Goal: Task Accomplishment & Management: Use online tool/utility

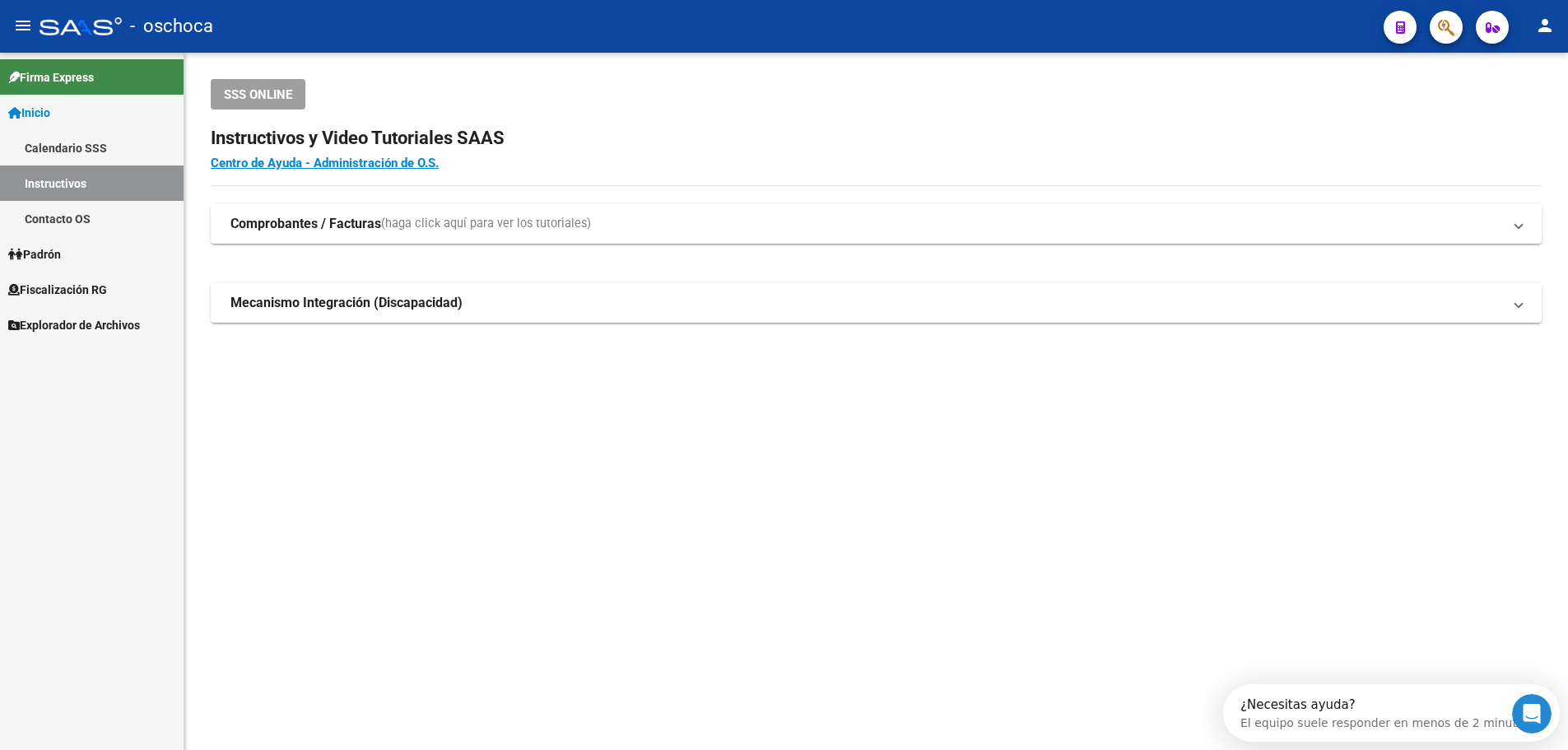
click at [62, 66] on link "Firma Express" at bounding box center [91, 76] width 183 height 35
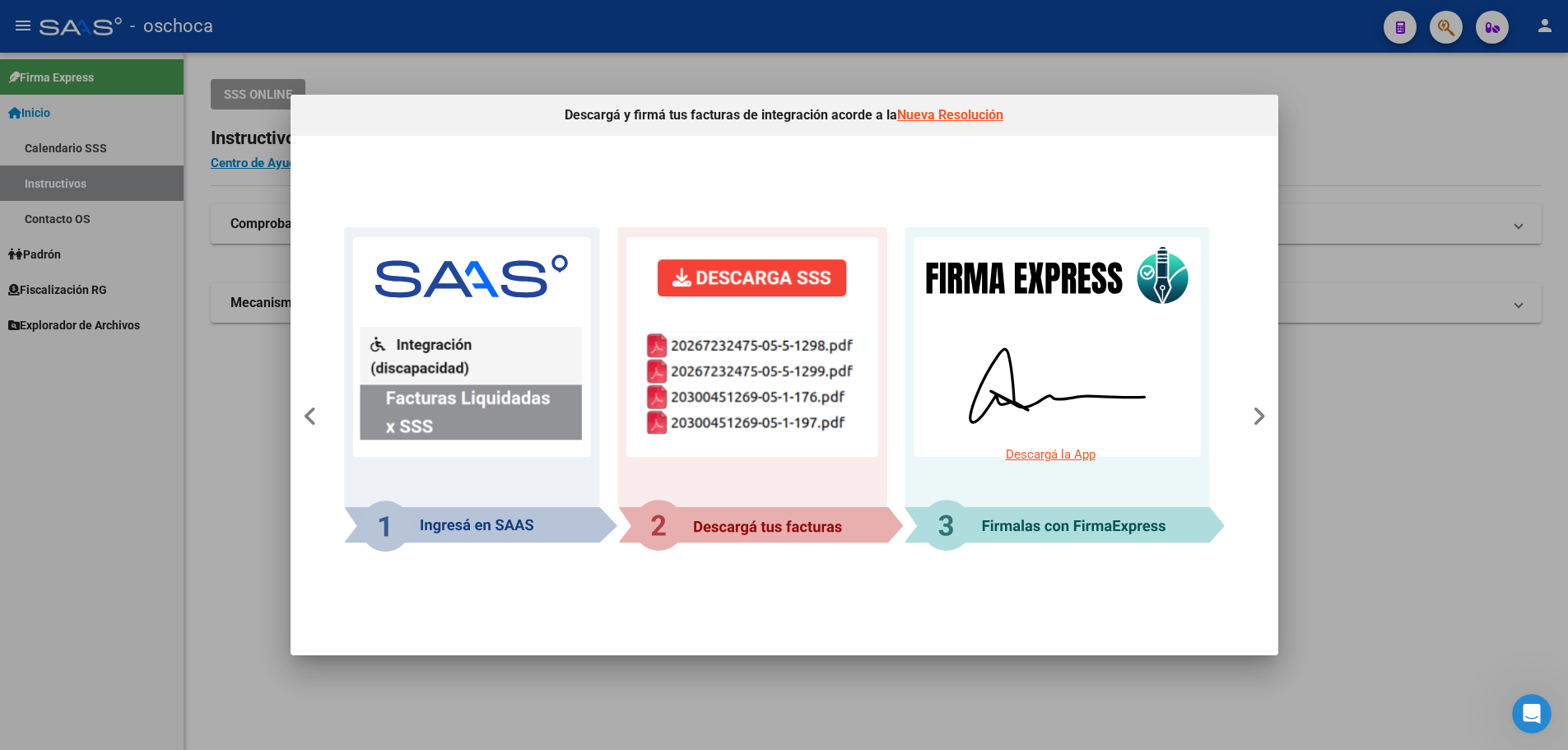
click at [1493, 164] on div at bounding box center [784, 375] width 1568 height 750
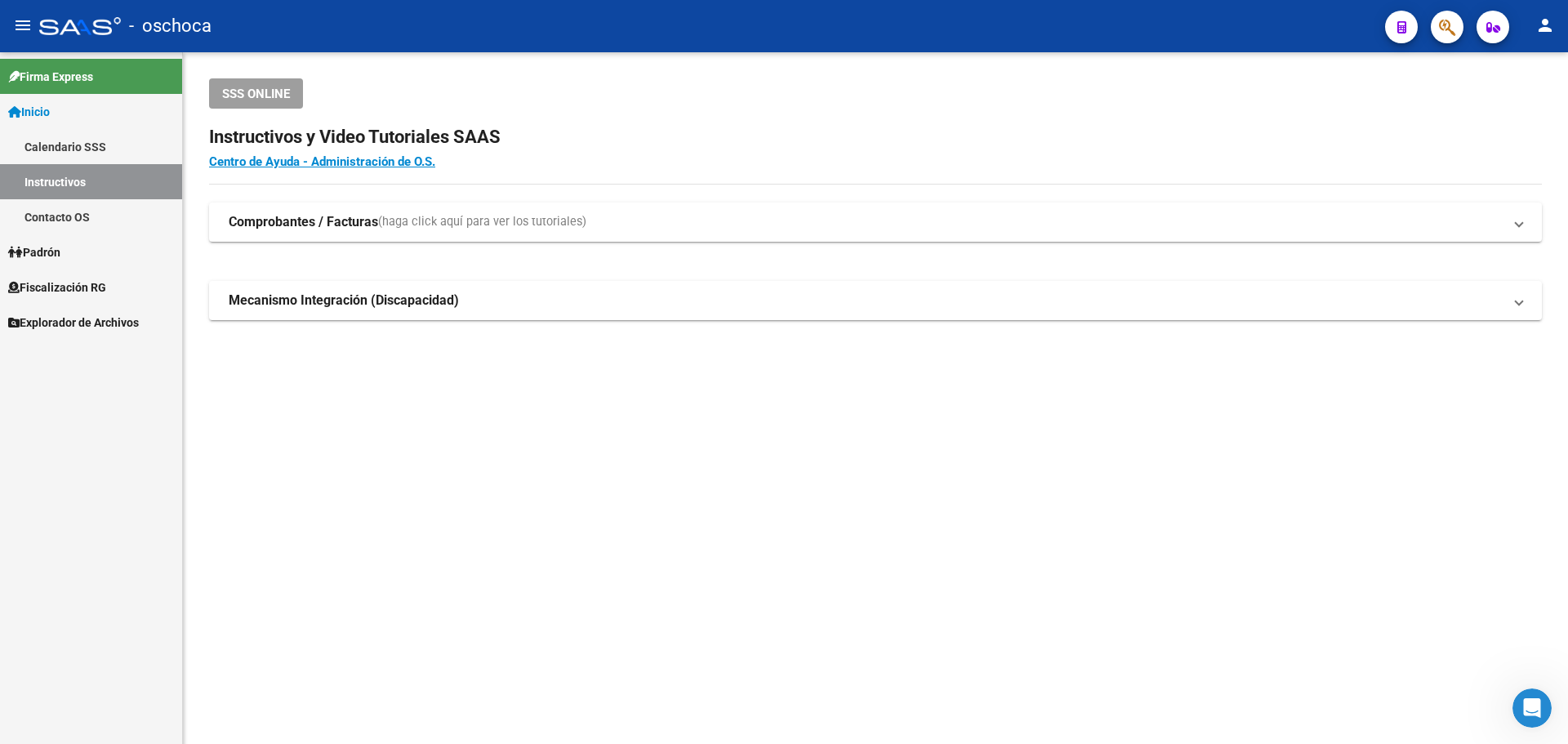
click at [91, 281] on span "Fiscalización RG" at bounding box center [58, 287] width 98 height 18
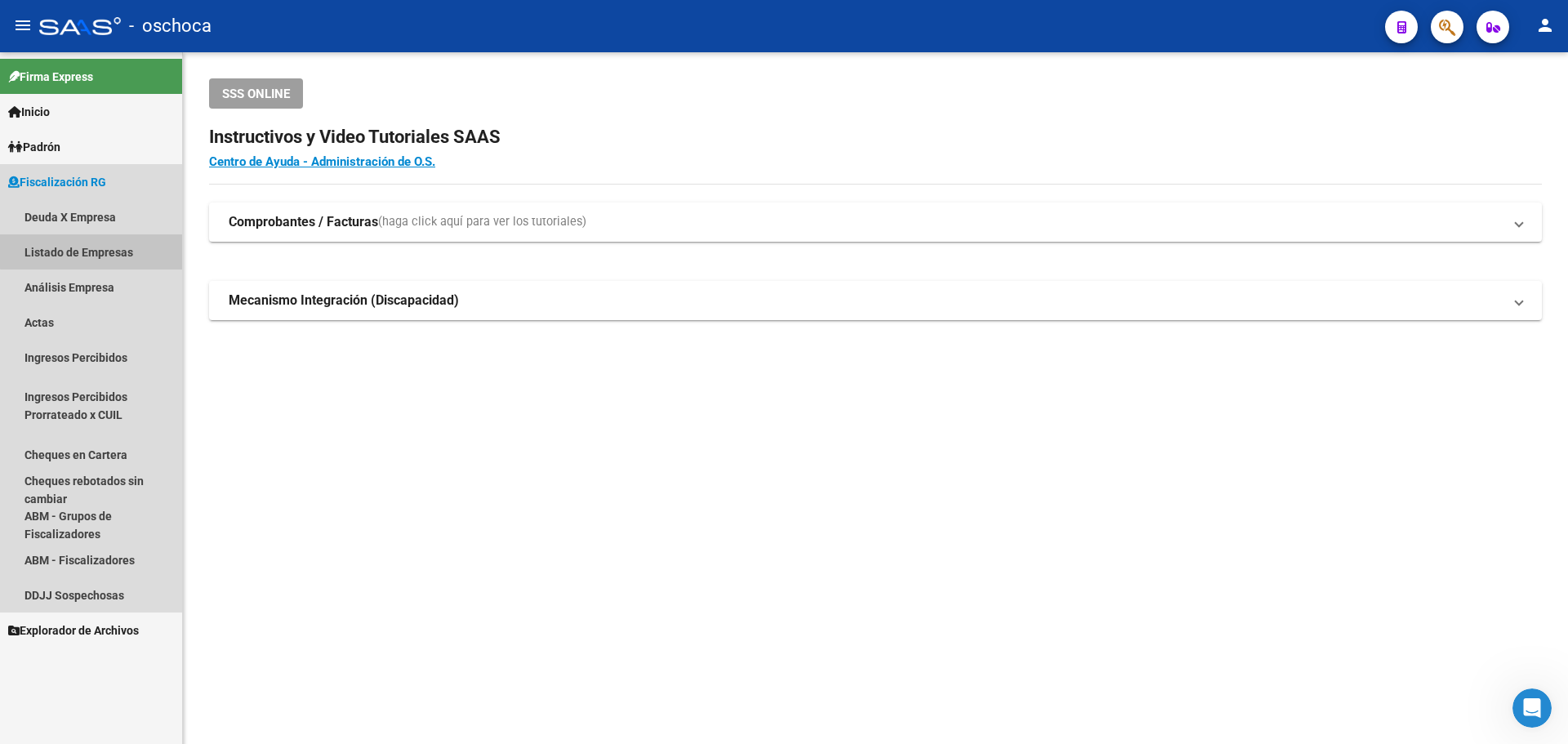
click at [95, 247] on link "Listado de Empresas" at bounding box center [91, 251] width 182 height 35
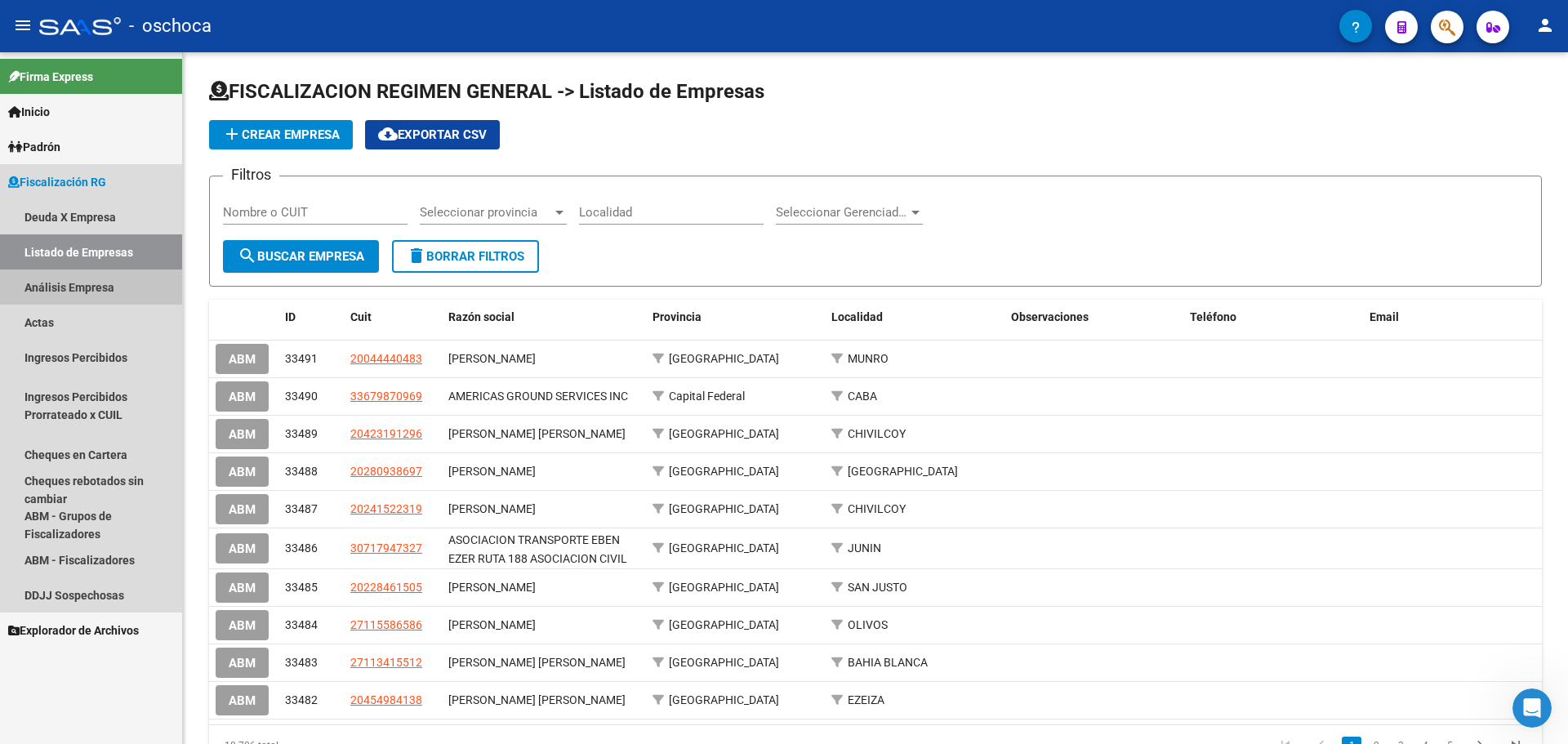
drag, startPoint x: 93, startPoint y: 297, endPoint x: 108, endPoint y: 285, distance: 19.2
click at [94, 296] on link "Análisis Empresa" at bounding box center [91, 286] width 182 height 35
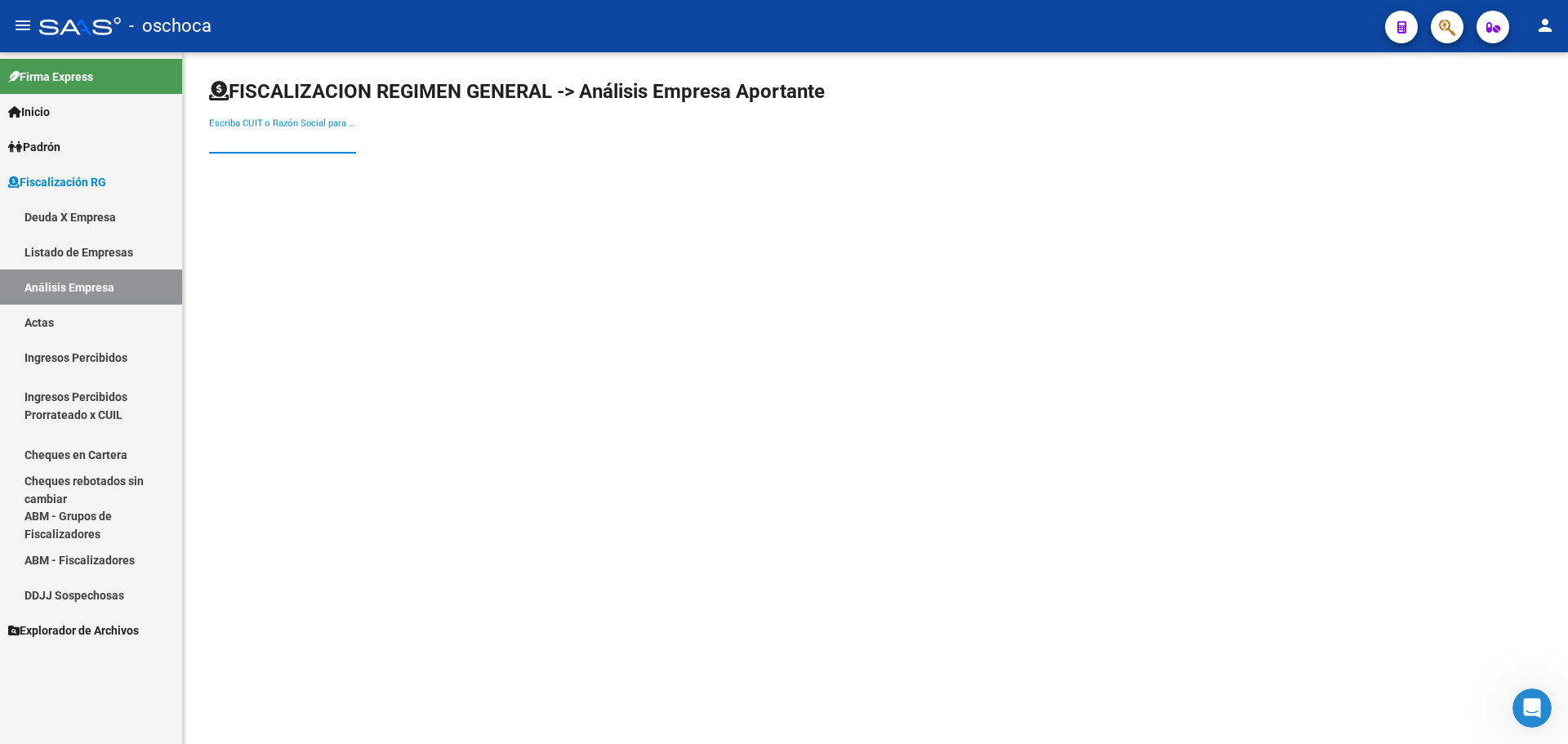
click at [246, 143] on input "Escriba CUIT o Razón Social para buscar" at bounding box center [283, 140] width 147 height 14
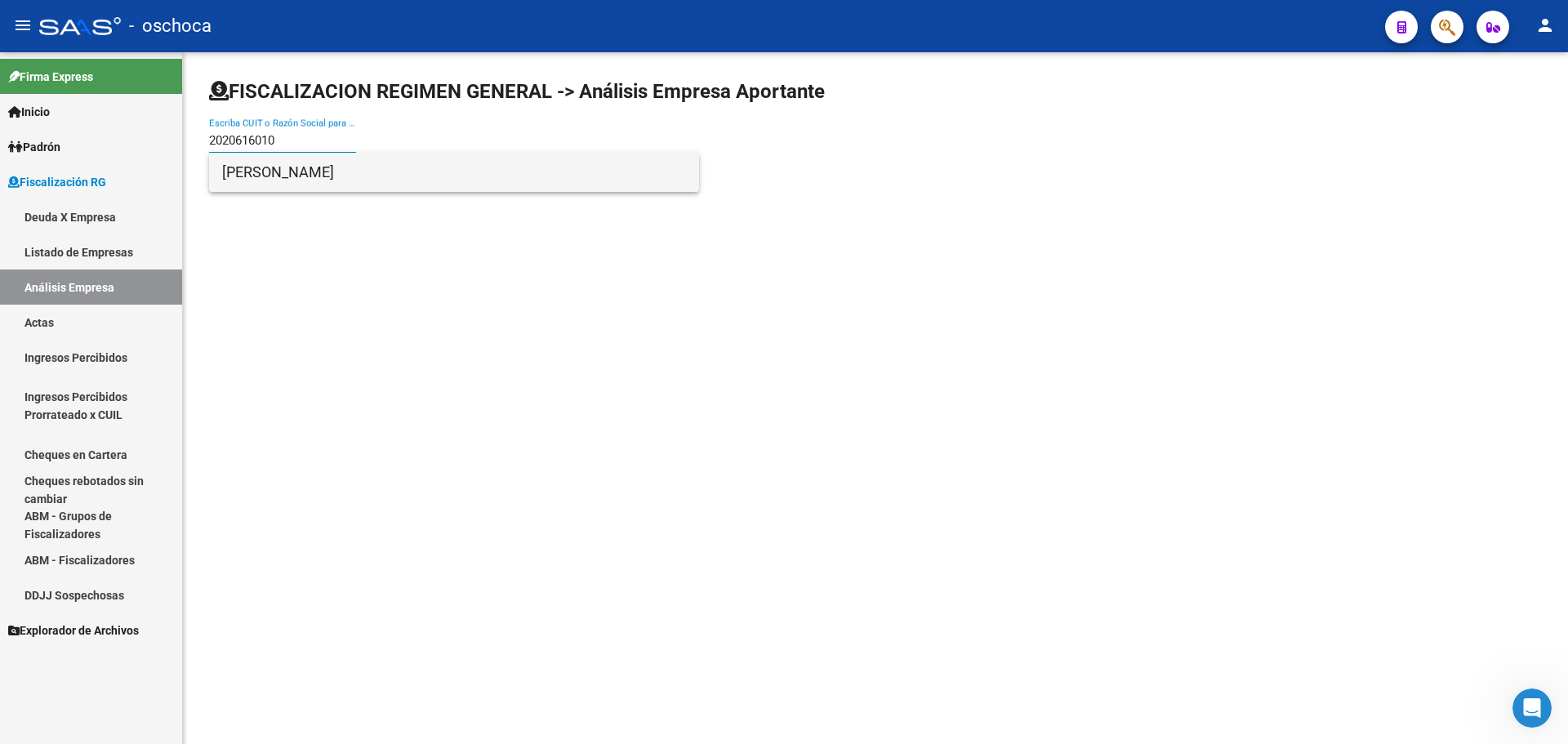
type input "2020616010"
click at [249, 161] on span "[PERSON_NAME]" at bounding box center [454, 172] width 464 height 39
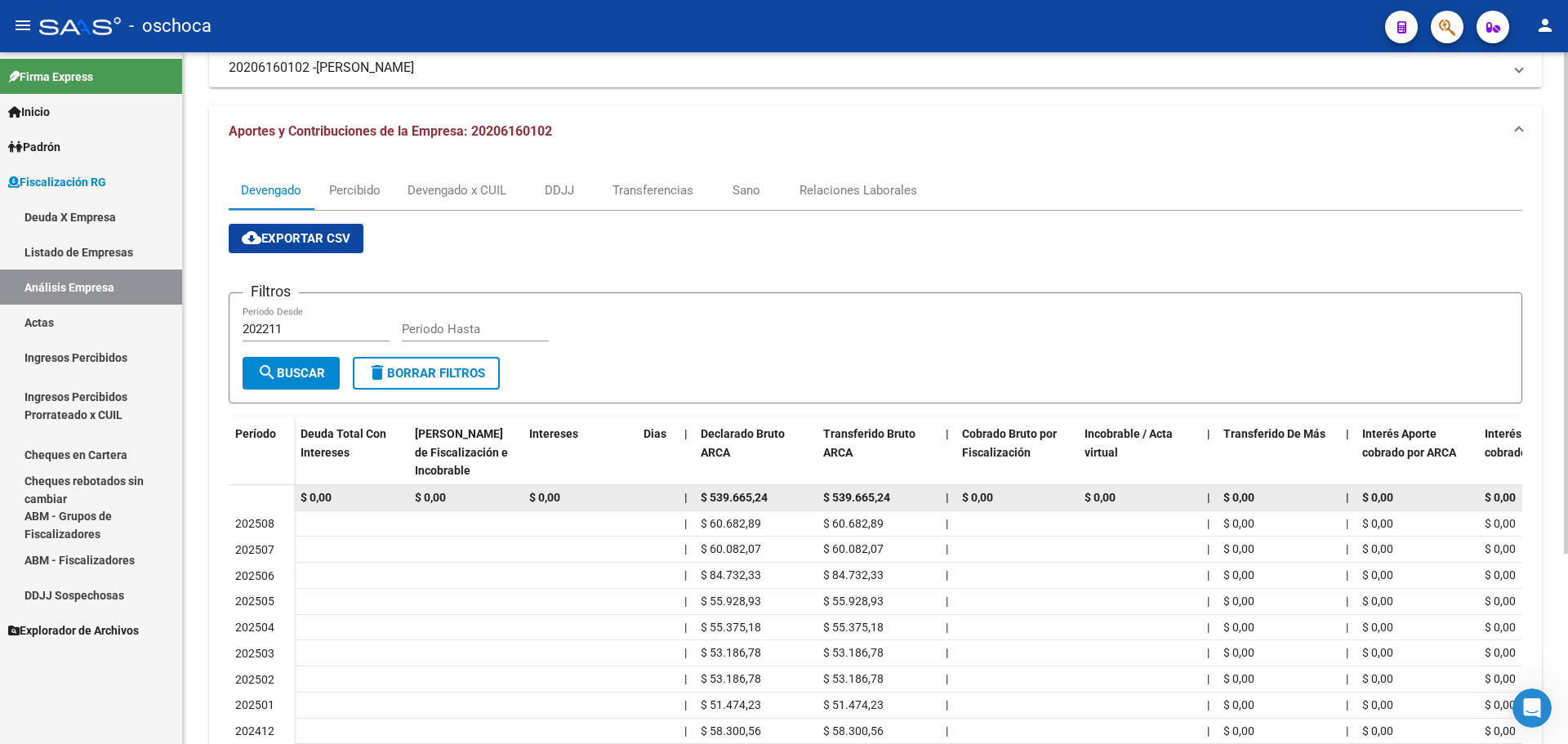
scroll to position [81, 0]
